Goal: Task Accomplishment & Management: Use online tool/utility

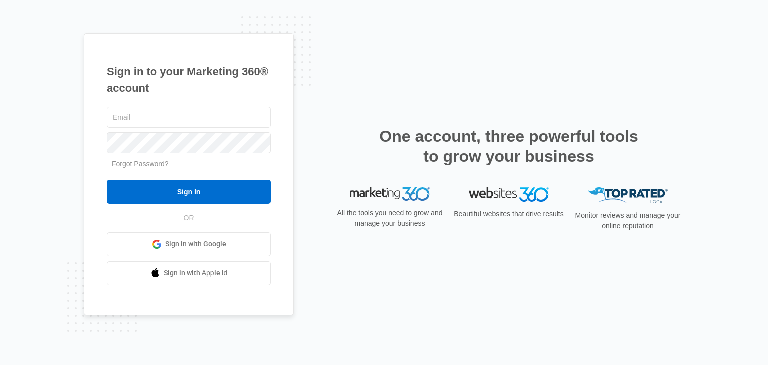
type input "[PERSON_NAME][EMAIL_ADDRESS][DOMAIN_NAME]"
click at [179, 204] on div "danielle@finnihealth.com Forgot Password? Sign In OR Sign in with Google Sign i…" at bounding box center [189, 195] width 164 height 180
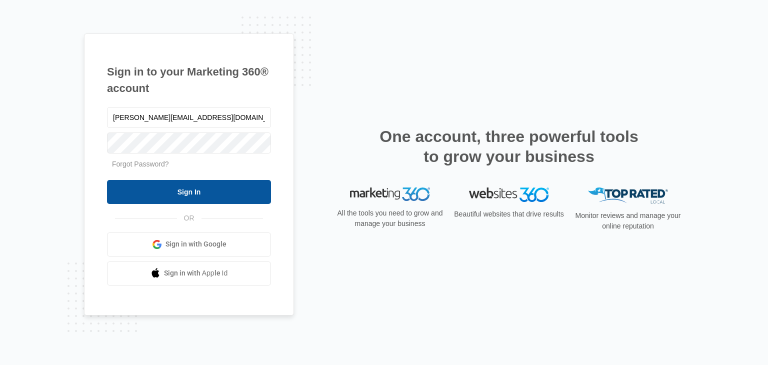
click at [173, 196] on input "Sign In" at bounding box center [189, 192] width 164 height 24
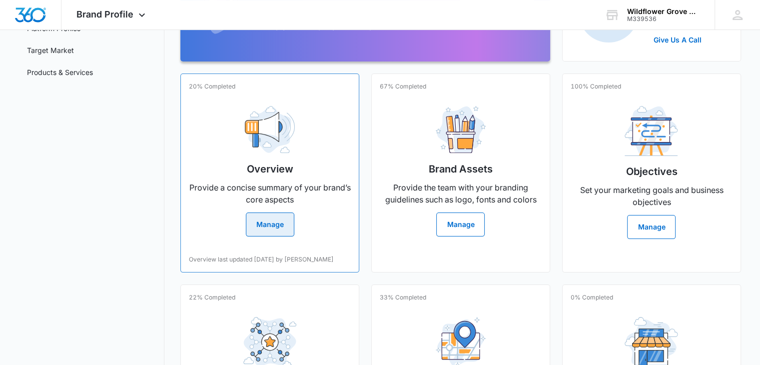
scroll to position [159, 0]
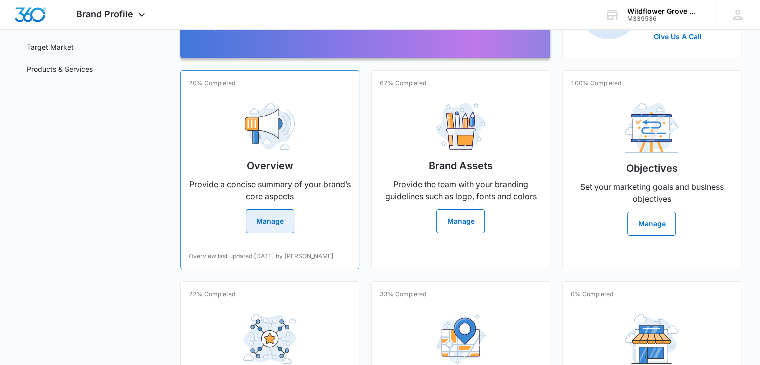
click at [268, 216] on button "Manage" at bounding box center [270, 221] width 48 height 24
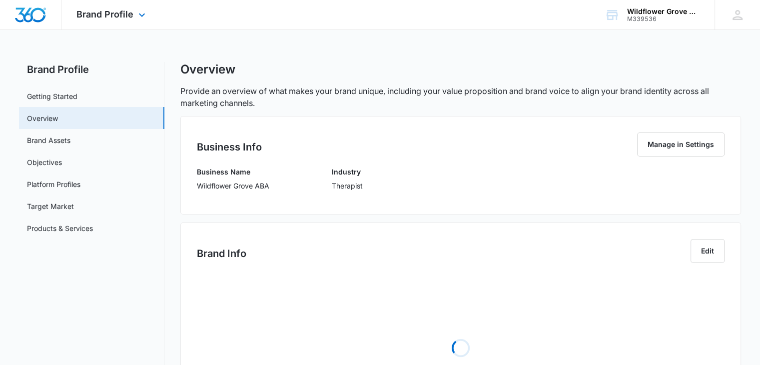
click at [121, 24] on div "Brand Profile Apps Reputation Websites Forms CRM Email Social POS Content Ads I…" at bounding box center [111, 14] width 101 height 29
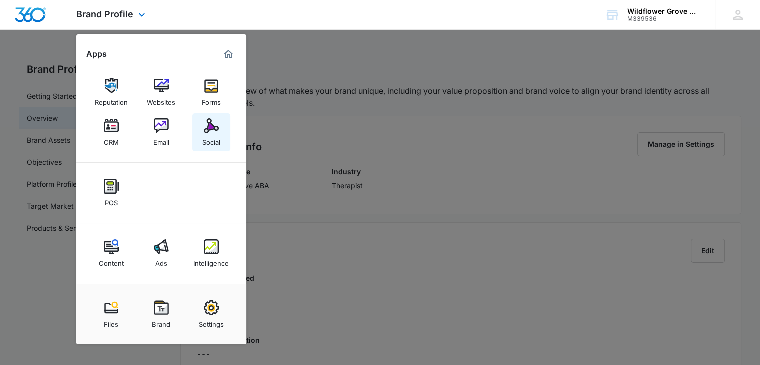
click at [207, 137] on div "Social" at bounding box center [211, 139] width 18 height 13
